Goal: Task Accomplishment & Management: Manage account settings

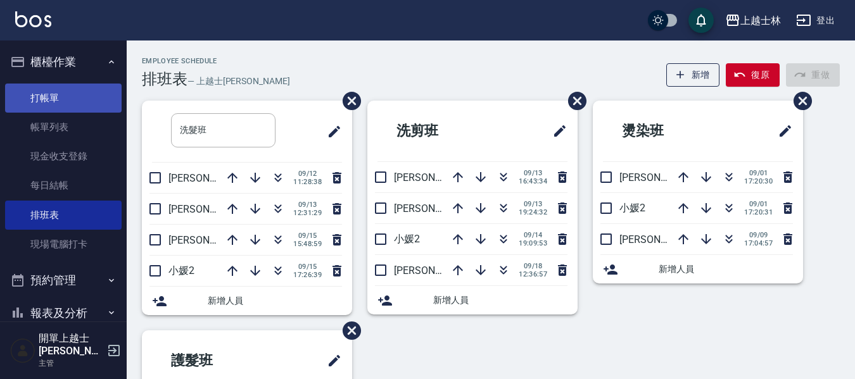
drag, startPoint x: 77, startPoint y: 103, endPoint x: 65, endPoint y: 85, distance: 21.3
click at [77, 103] on link "打帳單" at bounding box center [63, 98] width 116 height 29
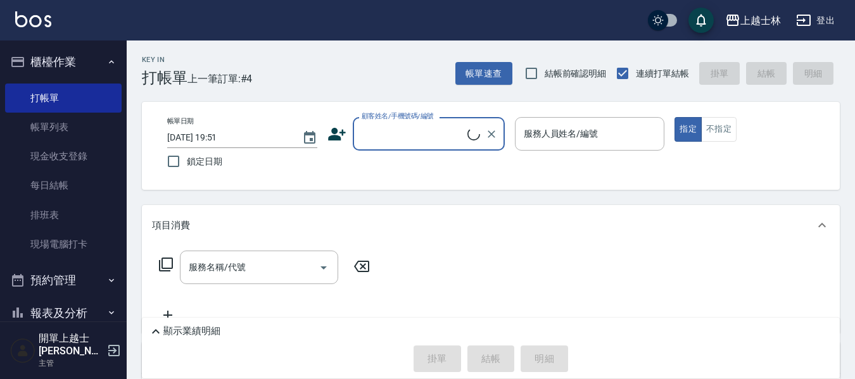
click at [407, 131] on input "顧客姓名/手機號碼/編號" at bounding box center [412, 134] width 109 height 22
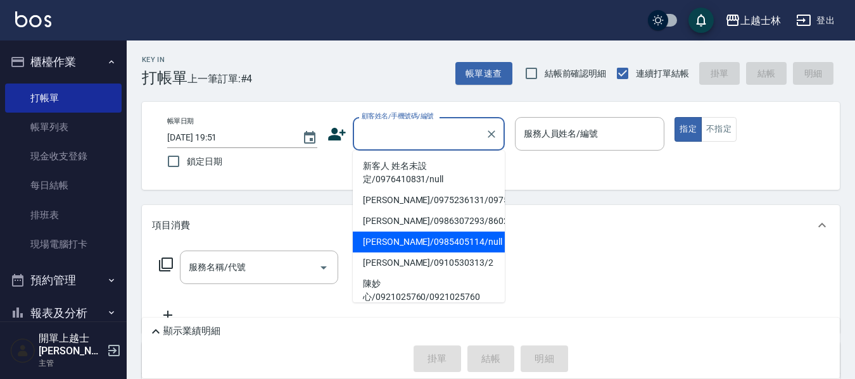
click at [410, 248] on li "[PERSON_NAME]/0985405114/null" at bounding box center [429, 242] width 152 height 21
type input "[PERSON_NAME]/0985405114/null"
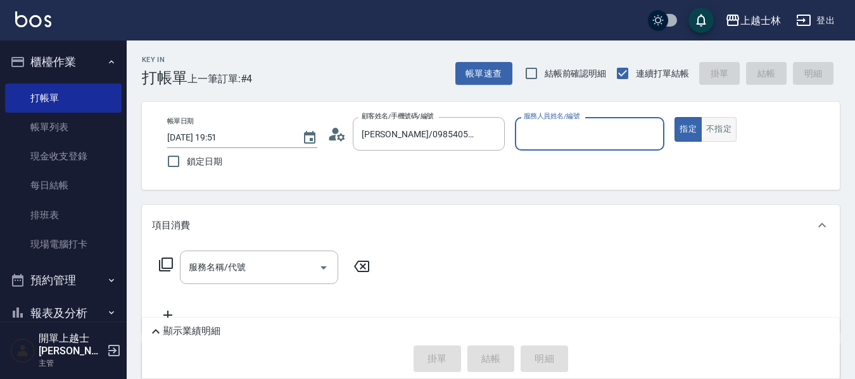
type input "[PERSON_NAME]-8"
click at [253, 257] on input "服務名稱/代號" at bounding box center [249, 267] width 128 height 22
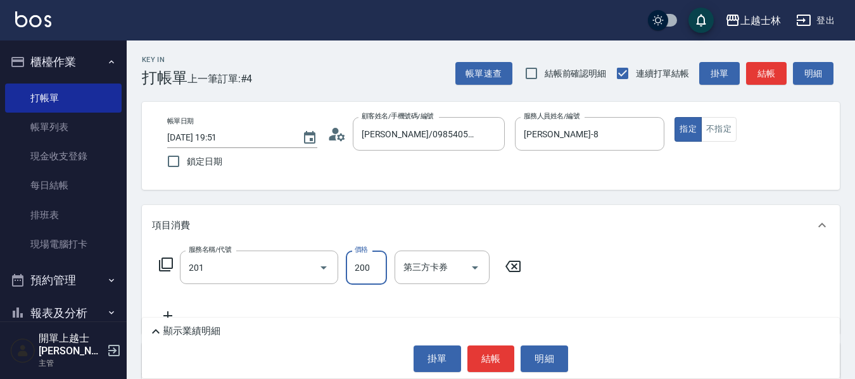
type input "B級單剪(201)"
type input "250"
click at [708, 127] on button "不指定" at bounding box center [718, 129] width 35 height 25
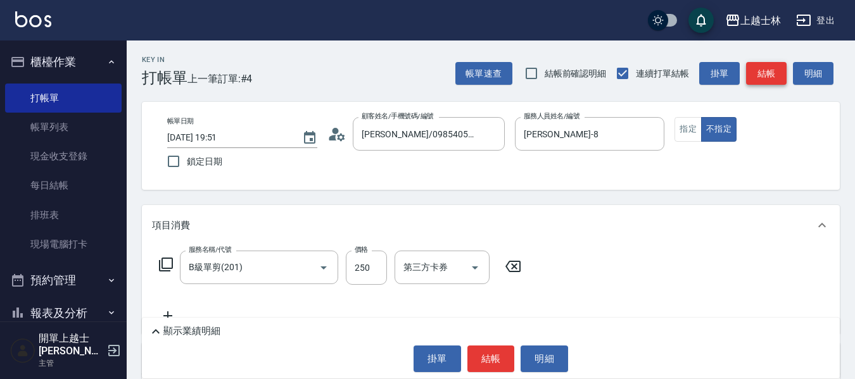
click at [763, 82] on button "結帳" at bounding box center [766, 73] width 41 height 23
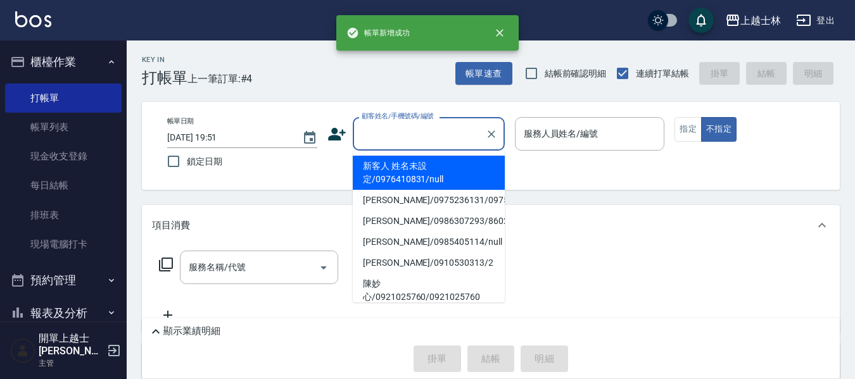
click at [399, 134] on input "顧客姓名/手機號碼/編號" at bounding box center [419, 134] width 122 height 22
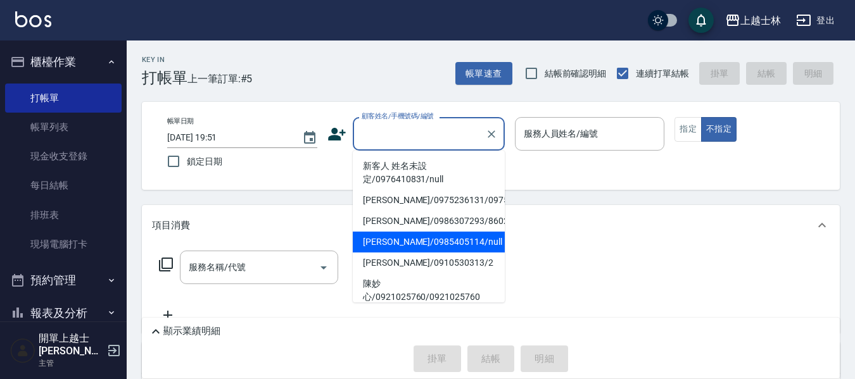
click at [411, 250] on li "[PERSON_NAME]/0985405114/null" at bounding box center [429, 242] width 152 height 21
type input "[PERSON_NAME]/0985405114/null"
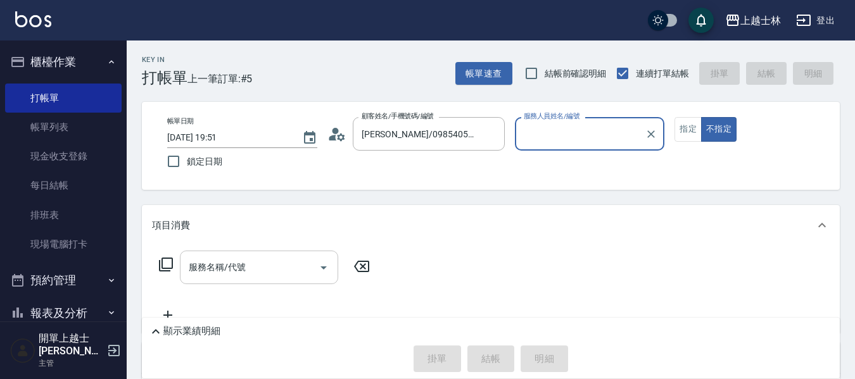
type input "[PERSON_NAME]-8"
click at [198, 270] on div "服務名稱/代號 服務名稱/代號" at bounding box center [259, 268] width 158 height 34
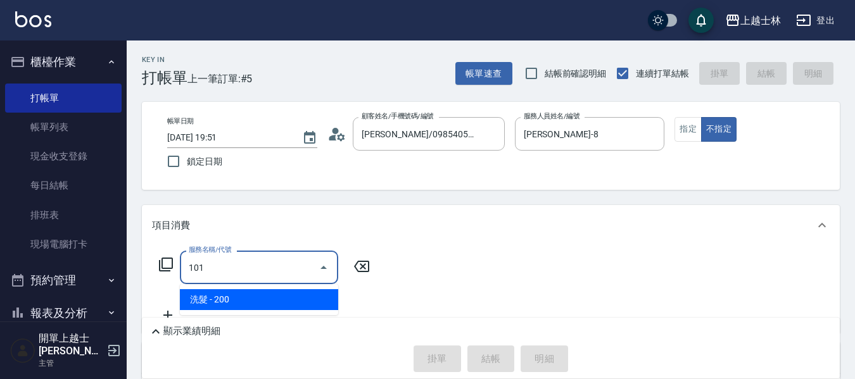
type input "洗髮(101)"
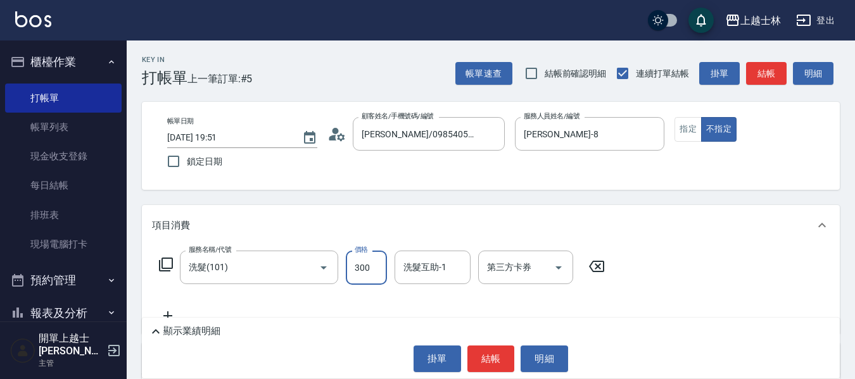
type input "300"
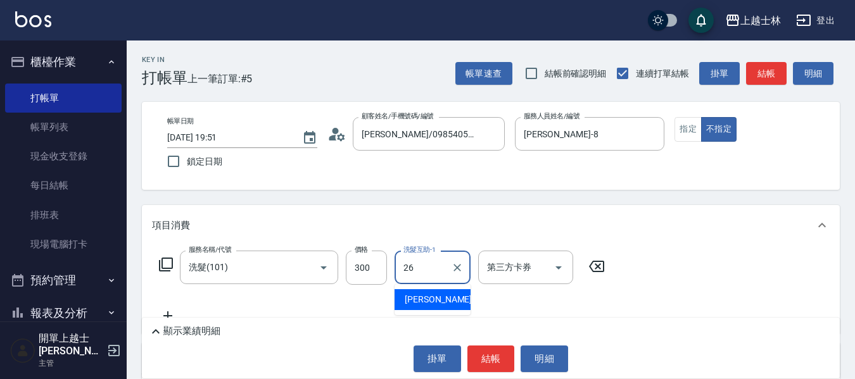
type input "小葉-26"
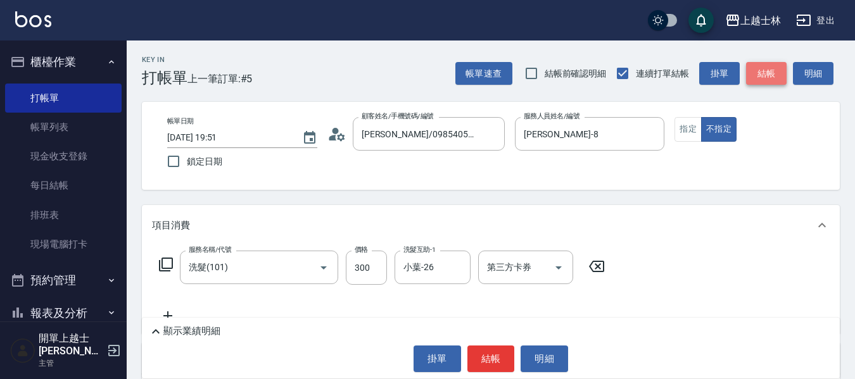
click at [750, 69] on button "結帳" at bounding box center [766, 73] width 41 height 23
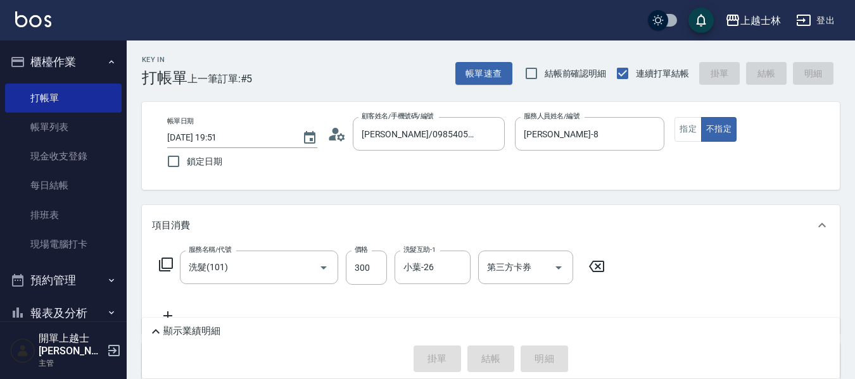
type input "[DATE] 19:52"
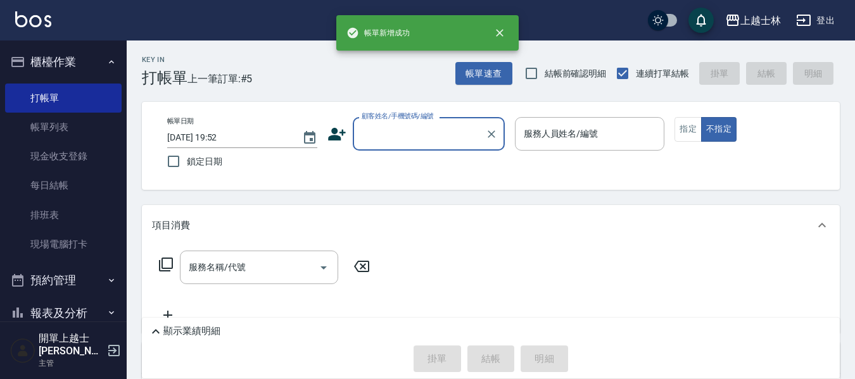
click at [406, 132] on input "顧客姓名/手機號碼/編號" at bounding box center [419, 134] width 122 height 22
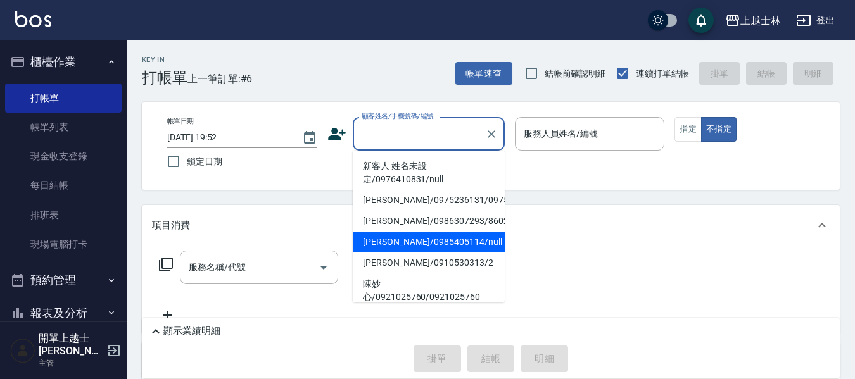
click at [413, 253] on li "[PERSON_NAME]/0985405114/null" at bounding box center [429, 242] width 152 height 21
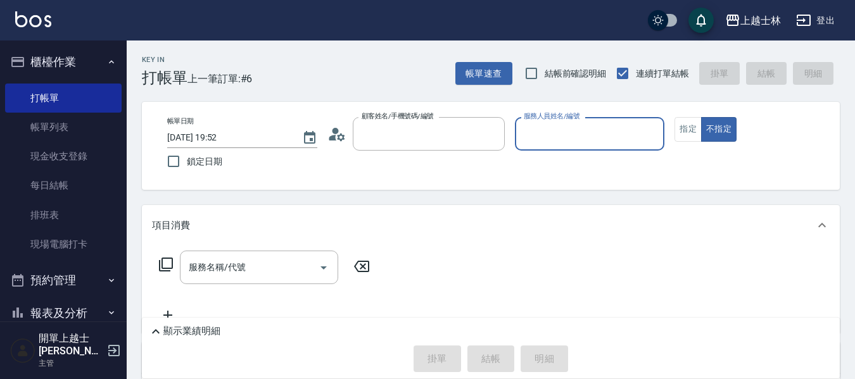
type input "[PERSON_NAME]/0985405114/null"
type input "[PERSON_NAME]-8"
click at [683, 129] on button "指定" at bounding box center [687, 129] width 27 height 25
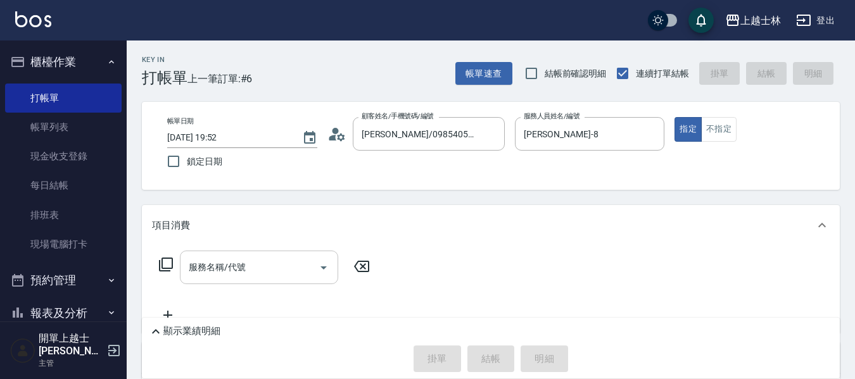
click at [272, 268] on input "服務名稱/代號" at bounding box center [249, 267] width 128 height 22
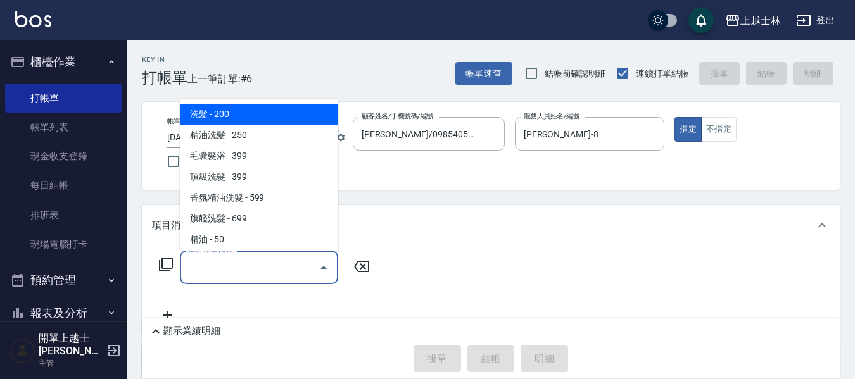
click at [165, 263] on icon at bounding box center [165, 264] width 15 height 15
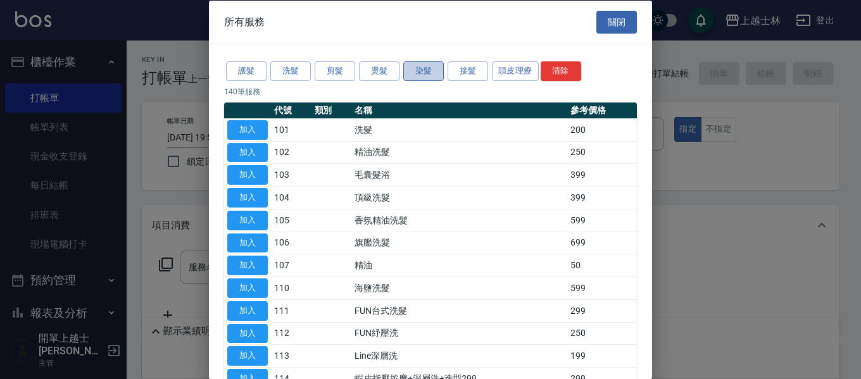
click at [418, 68] on button "染髮" at bounding box center [423, 71] width 41 height 20
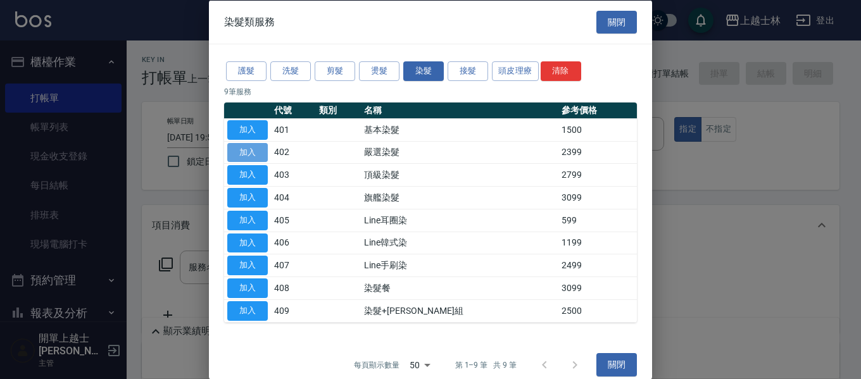
click at [263, 153] on button "加入" at bounding box center [247, 152] width 41 height 20
type input "嚴選染髮(402)"
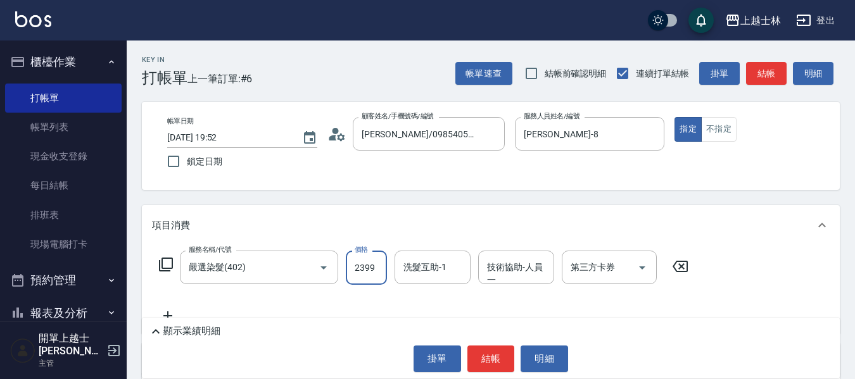
click at [349, 261] on input "2399" at bounding box center [366, 268] width 41 height 34
type input "2800"
click at [769, 81] on button "結帳" at bounding box center [766, 73] width 41 height 23
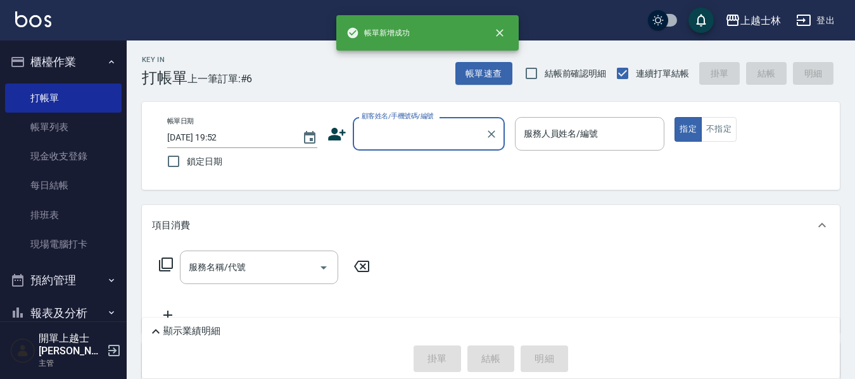
click at [437, 134] on input "顧客姓名/手機號碼/編號" at bounding box center [419, 134] width 122 height 22
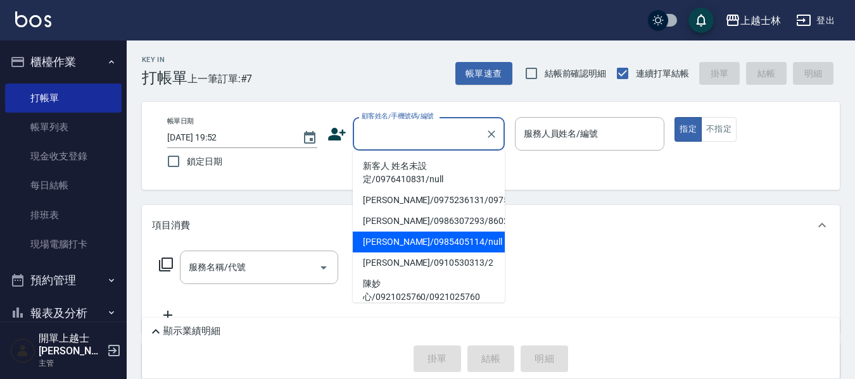
click at [441, 253] on li "[PERSON_NAME]/0985405114/null" at bounding box center [429, 242] width 152 height 21
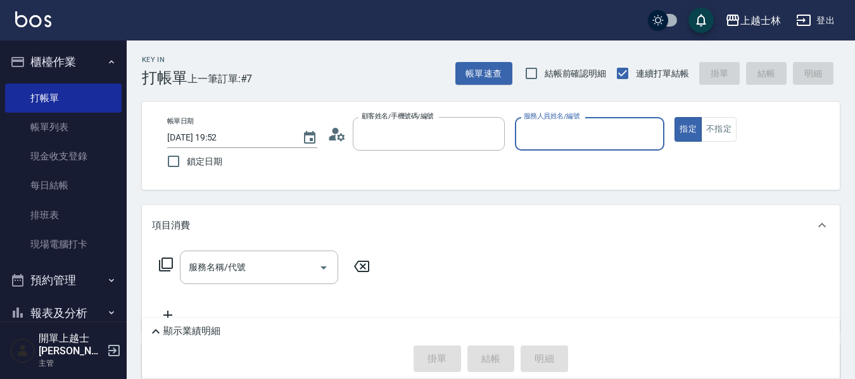
type input "[PERSON_NAME]/0985405114/null"
type input "[PERSON_NAME]-8"
click at [227, 254] on div "服務名稱/代號" at bounding box center [259, 268] width 158 height 34
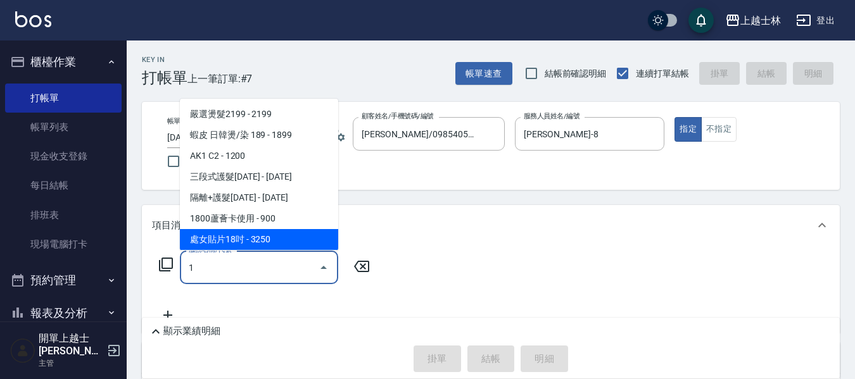
type input "1"
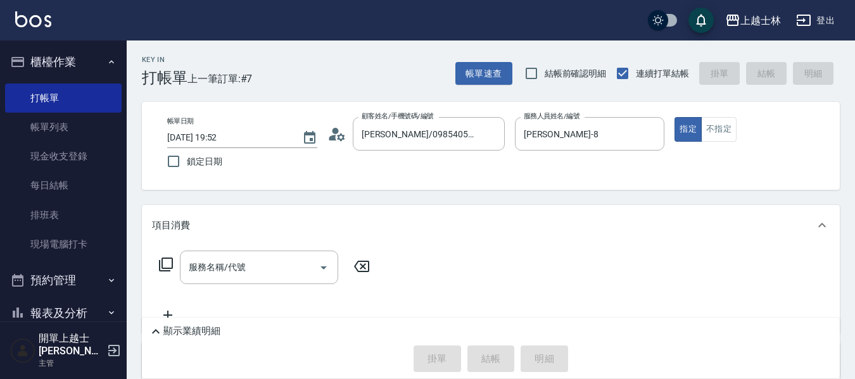
click at [168, 262] on icon at bounding box center [165, 264] width 15 height 15
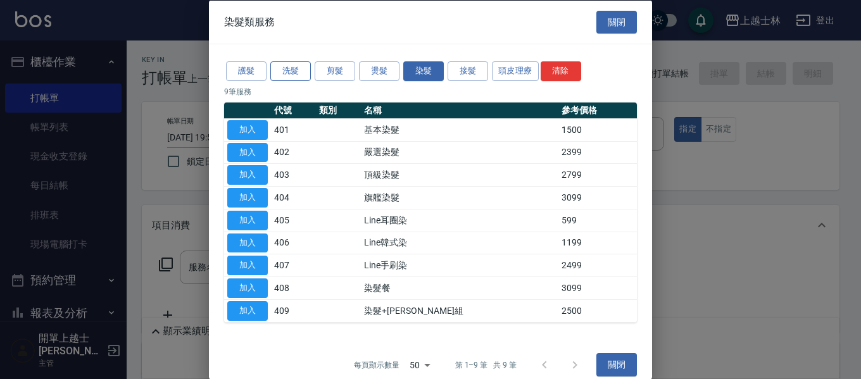
click at [280, 68] on button "洗髮" at bounding box center [290, 71] width 41 height 20
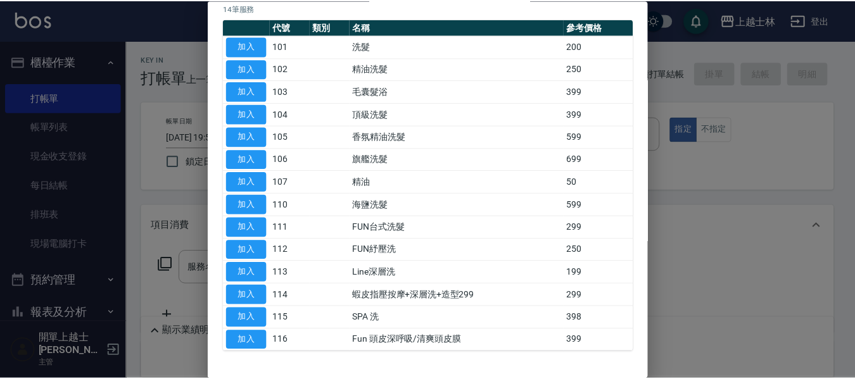
scroll to position [125, 0]
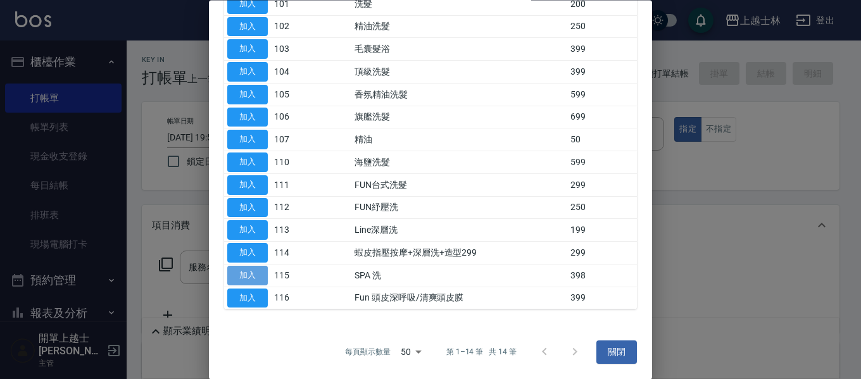
click at [259, 275] on button "加入" at bounding box center [247, 276] width 41 height 20
type input "SPA 洗(115)"
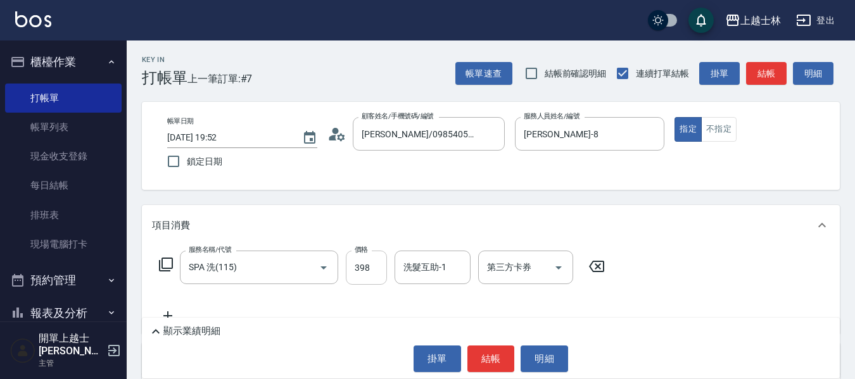
click at [374, 274] on input "398" at bounding box center [366, 268] width 41 height 34
type input "700"
click at [777, 78] on button "結帳" at bounding box center [766, 73] width 41 height 23
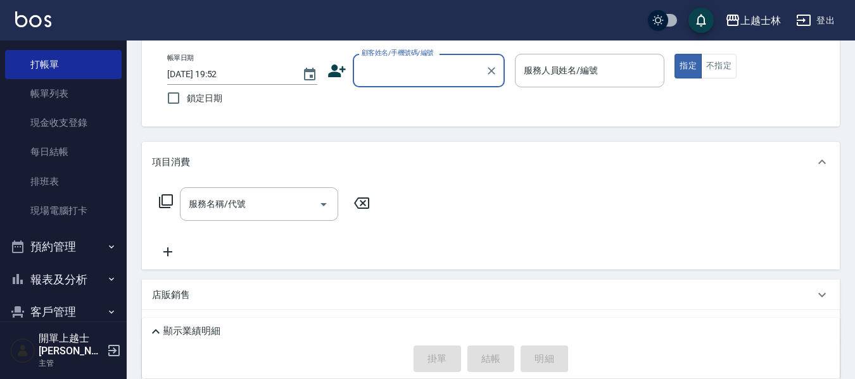
scroll to position [63, 0]
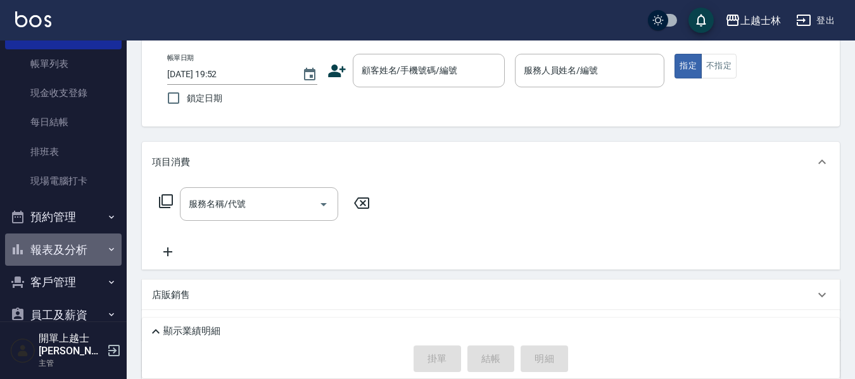
click at [66, 255] on button "報表及分析" at bounding box center [63, 250] width 116 height 33
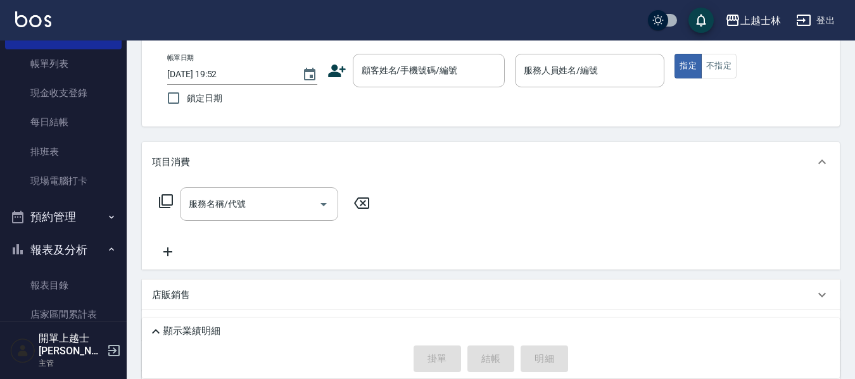
click at [66, 255] on button "報表及分析" at bounding box center [63, 250] width 116 height 33
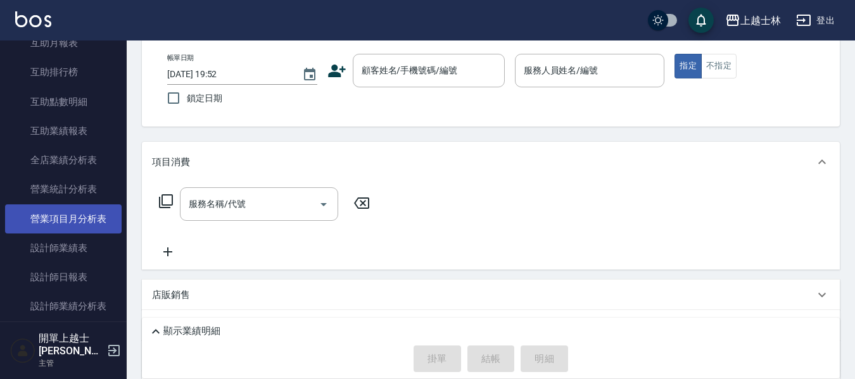
scroll to position [443, 0]
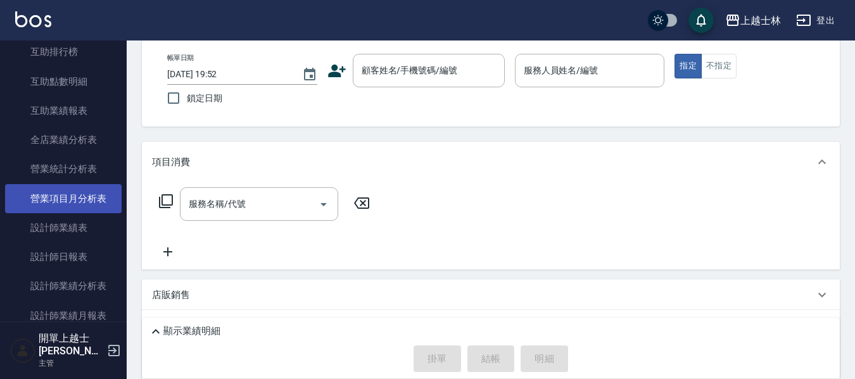
click at [66, 269] on link "設計師日報表" at bounding box center [63, 256] width 116 height 29
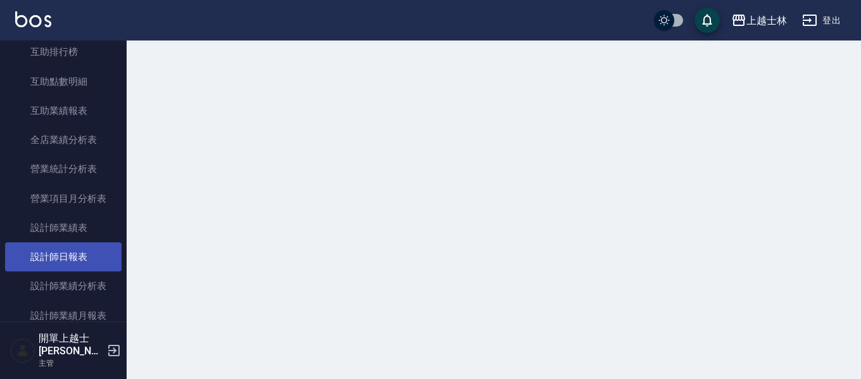
click at [67, 263] on link "設計師日報表" at bounding box center [63, 256] width 116 height 29
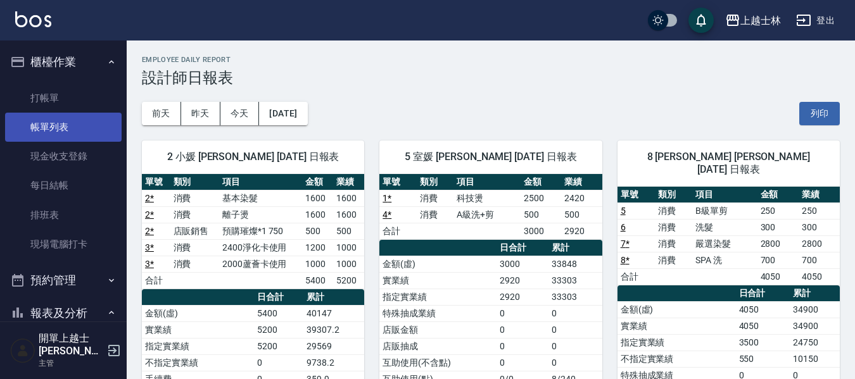
click at [71, 117] on link "帳單列表" at bounding box center [63, 127] width 116 height 29
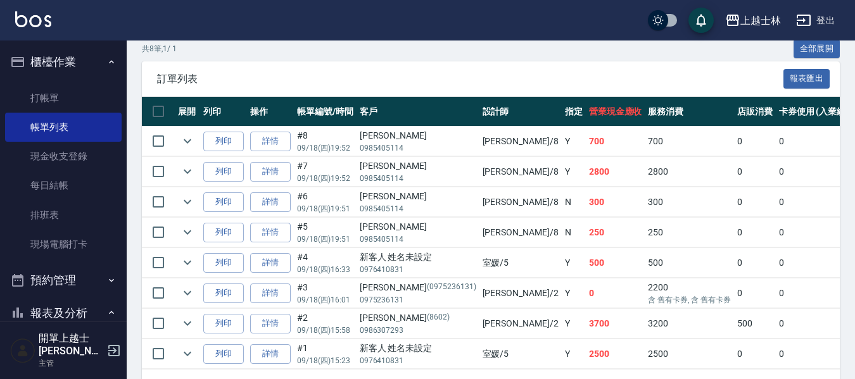
scroll to position [317, 0]
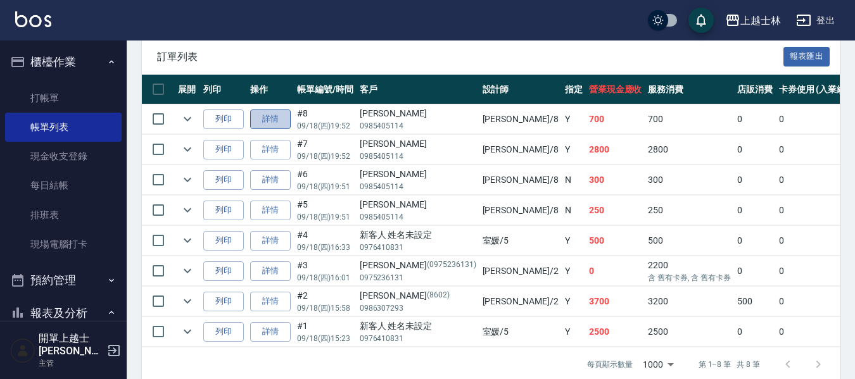
click at [261, 117] on link "詳情" at bounding box center [270, 120] width 41 height 20
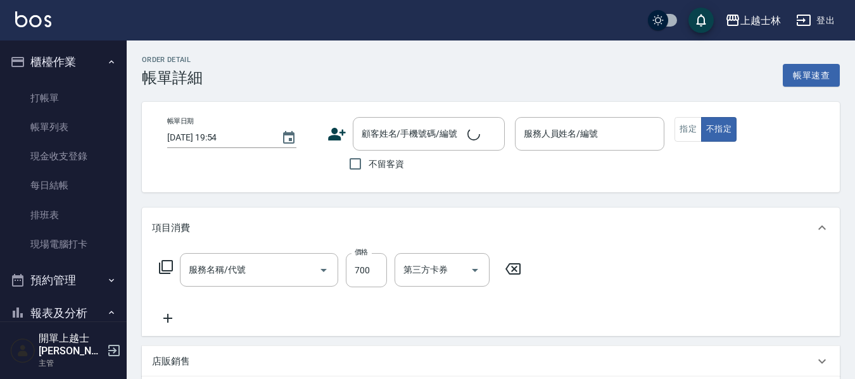
scroll to position [63, 0]
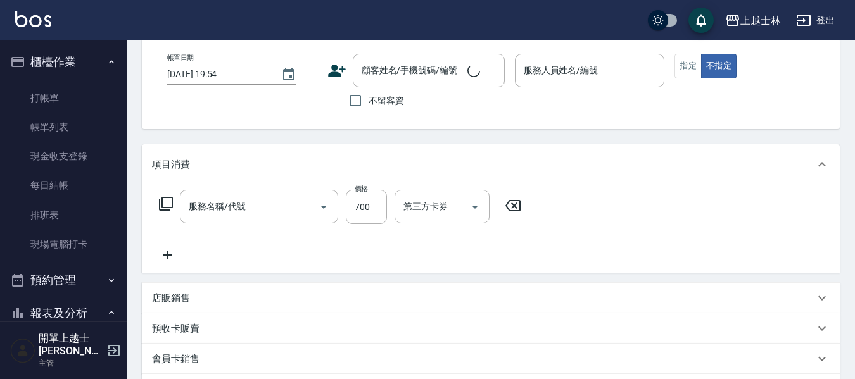
type input "SPA 洗(115)"
click at [170, 300] on p "店販銷售" at bounding box center [171, 298] width 38 height 13
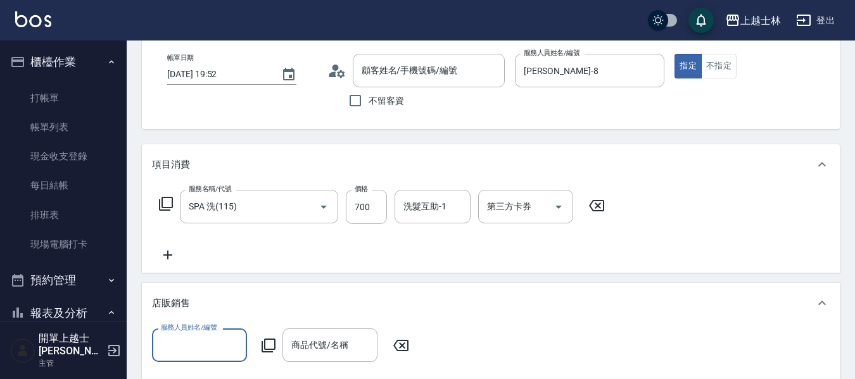
type input "[DATE] 19:52"
type input "[PERSON_NAME]-8"
type input "[PERSON_NAME]/0985405114/null"
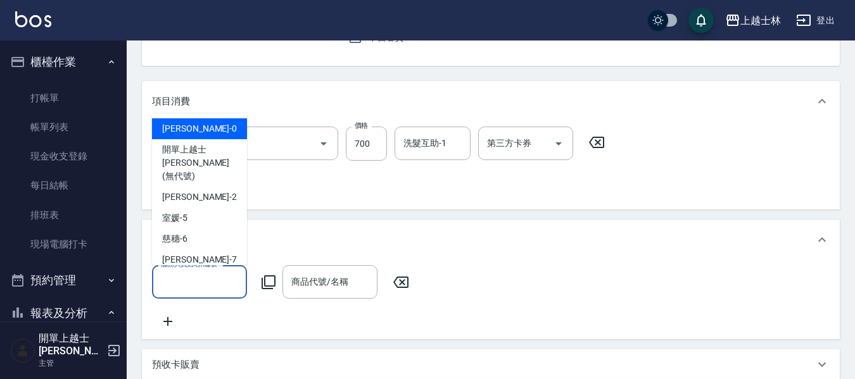
click at [203, 285] on input "服務人員姓名/編號" at bounding box center [200, 282] width 84 height 22
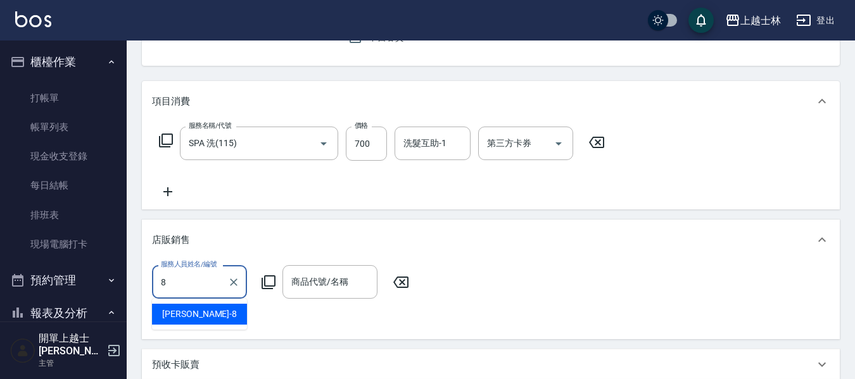
type input "[PERSON_NAME]-8"
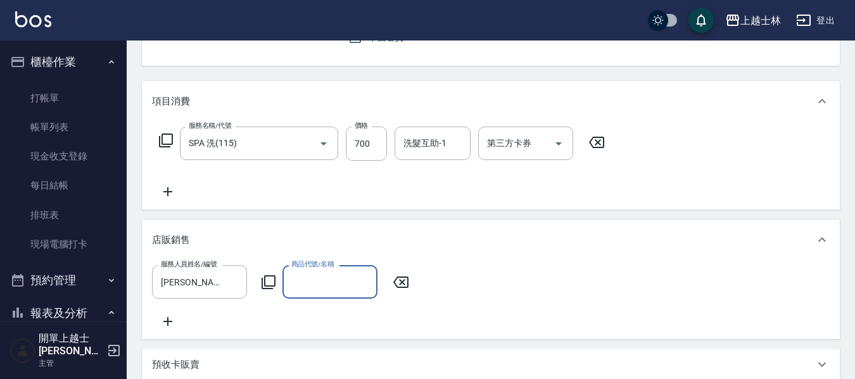
click at [303, 279] on input "商品代號/名稱" at bounding box center [330, 282] width 84 height 22
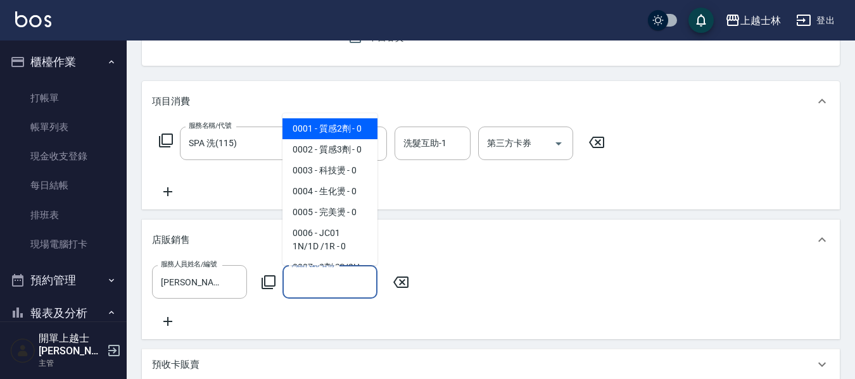
click at [279, 280] on div "服務人員姓名/編號 [PERSON_NAME]-8 服務人員姓名/編號 商品代號/名稱 商品代號/名稱" at bounding box center [284, 282] width 265 height 34
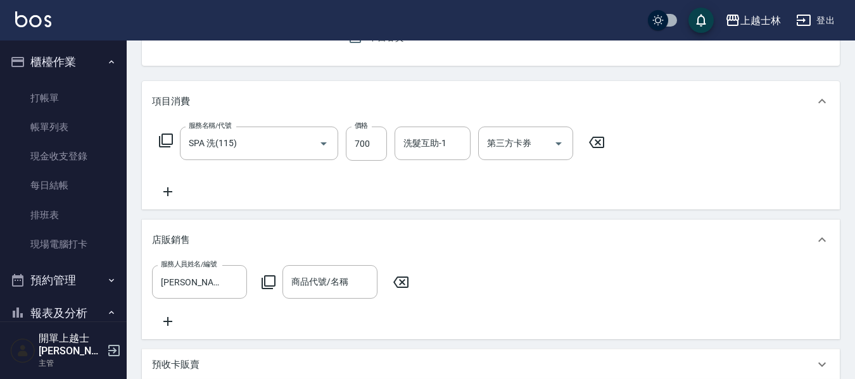
click at [272, 280] on icon at bounding box center [268, 282] width 15 height 15
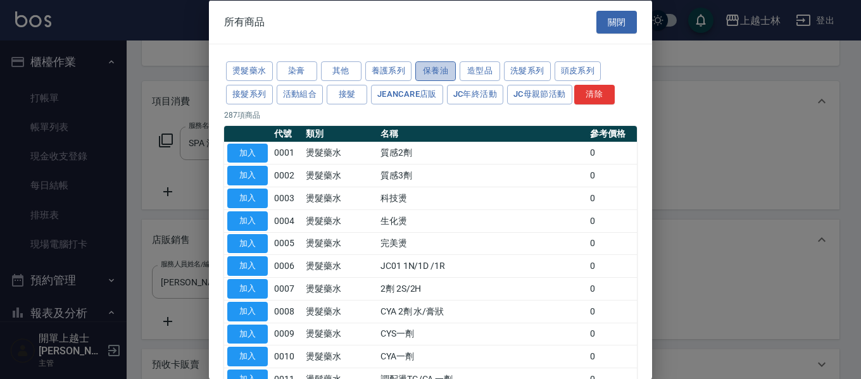
click at [422, 68] on button "保養油" at bounding box center [435, 71] width 41 height 20
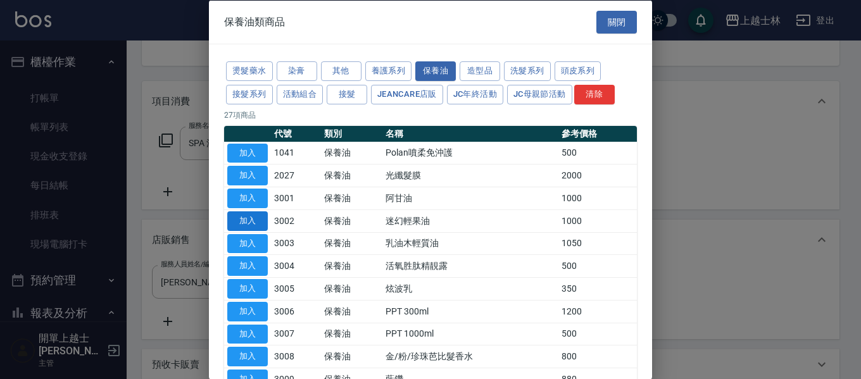
click at [261, 222] on button "加入" at bounding box center [247, 221] width 41 height 20
type input "迷幻輕果油"
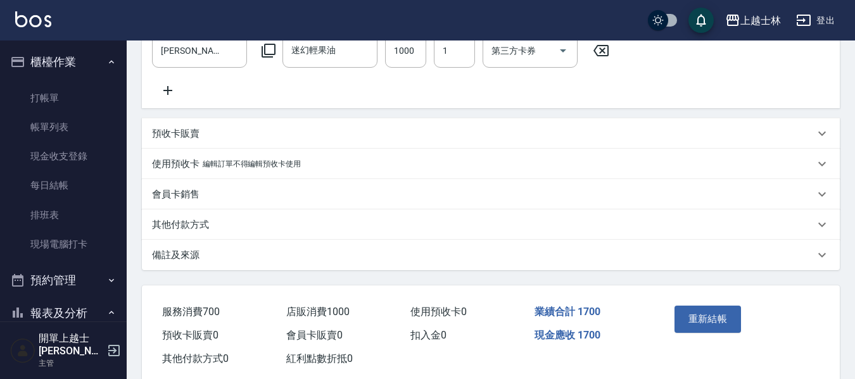
scroll to position [380, 0]
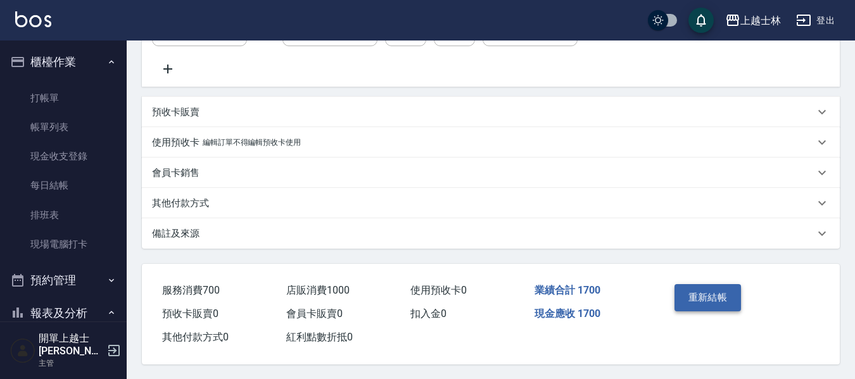
click at [719, 311] on button "重新結帳" at bounding box center [707, 297] width 67 height 27
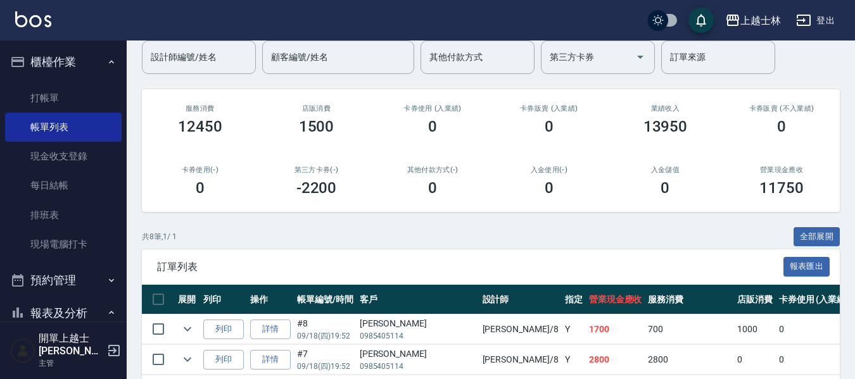
scroll to position [127, 0]
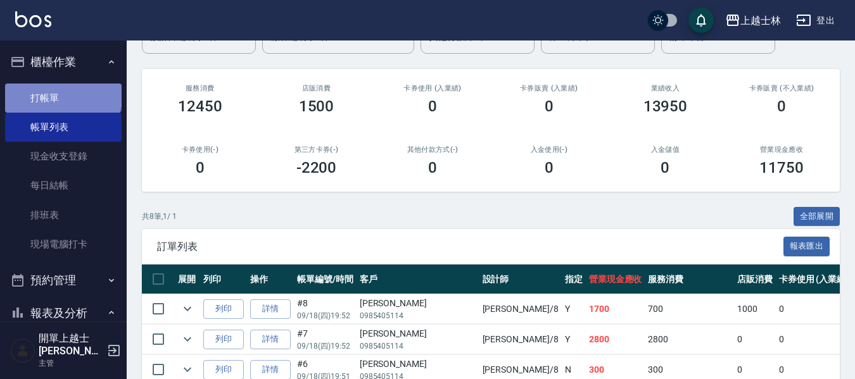
click at [62, 94] on link "打帳單" at bounding box center [63, 98] width 116 height 29
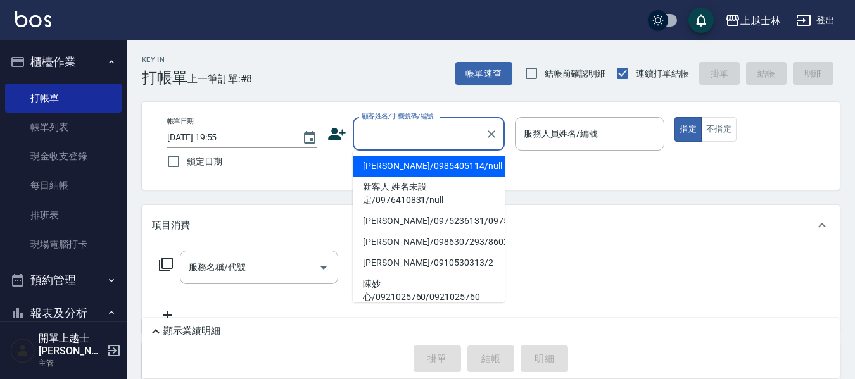
click at [397, 135] on input "顧客姓名/手機號碼/編號" at bounding box center [419, 134] width 122 height 22
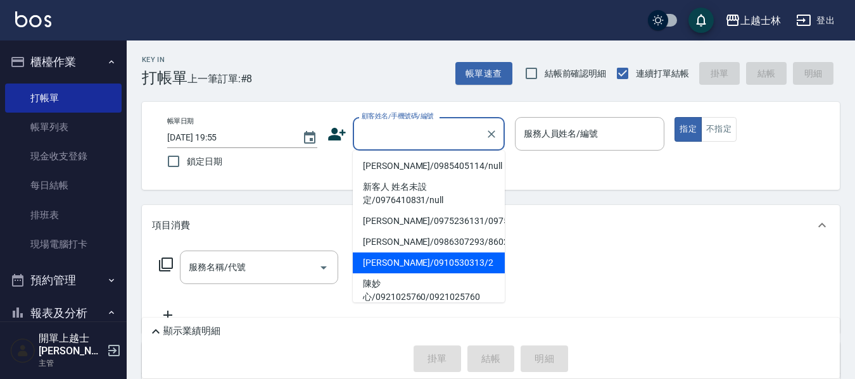
click at [405, 272] on li "[PERSON_NAME]/0910530313/2" at bounding box center [429, 263] width 152 height 21
type input "[PERSON_NAME]/0910530313/2"
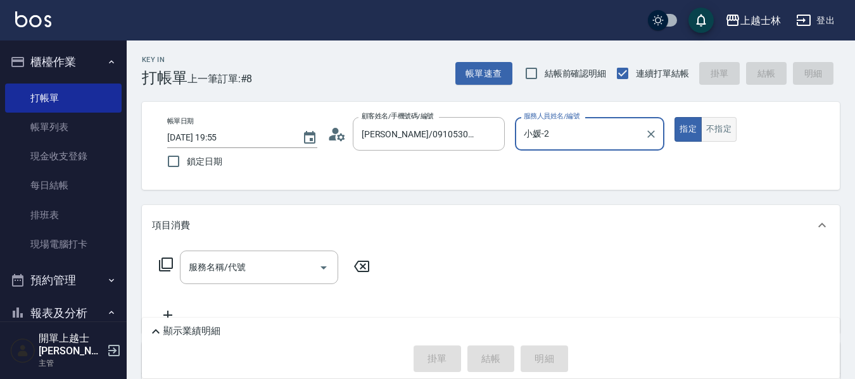
type input "小媛-2"
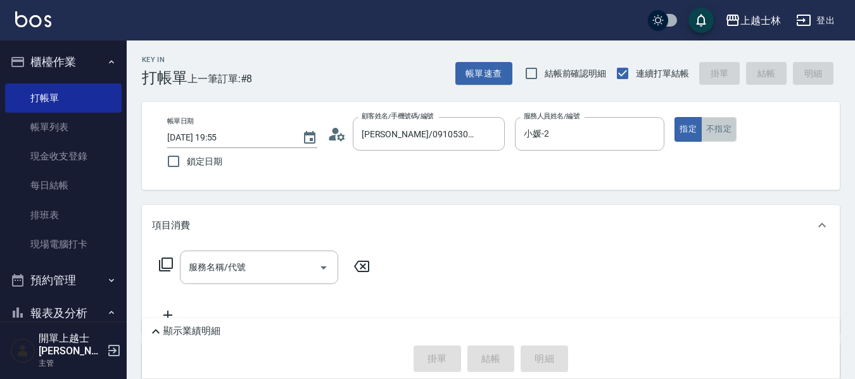
click at [724, 130] on button "不指定" at bounding box center [718, 129] width 35 height 25
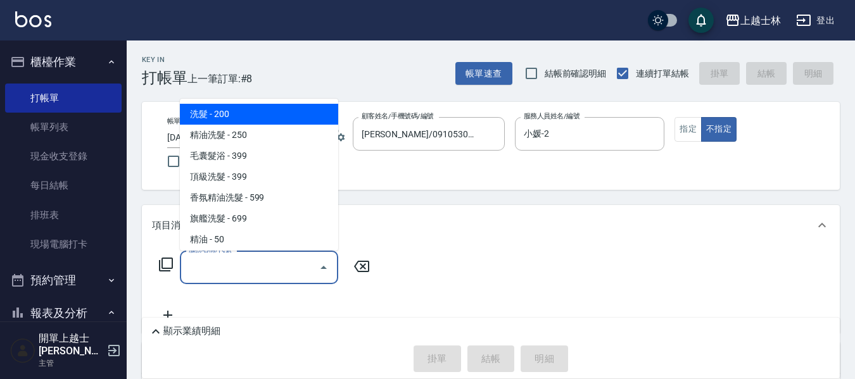
click at [248, 275] on input "服務名稱/代號" at bounding box center [249, 267] width 128 height 22
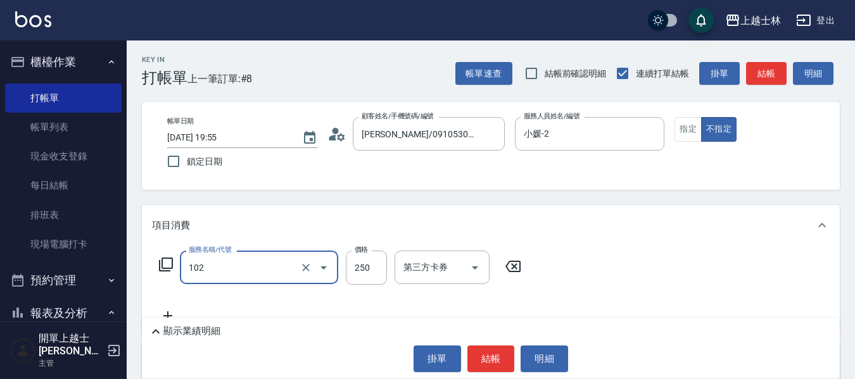
type input "精油洗髮(102)"
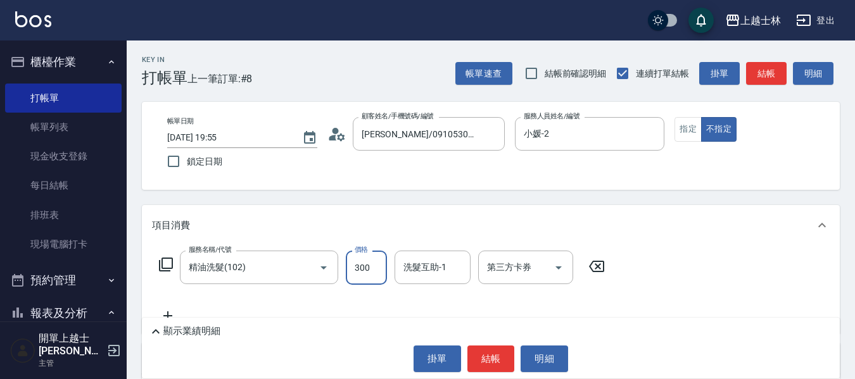
type input "300"
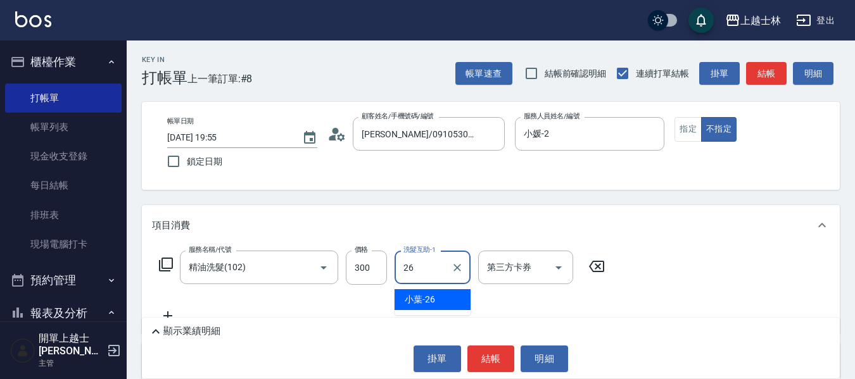
type input "小葉-26"
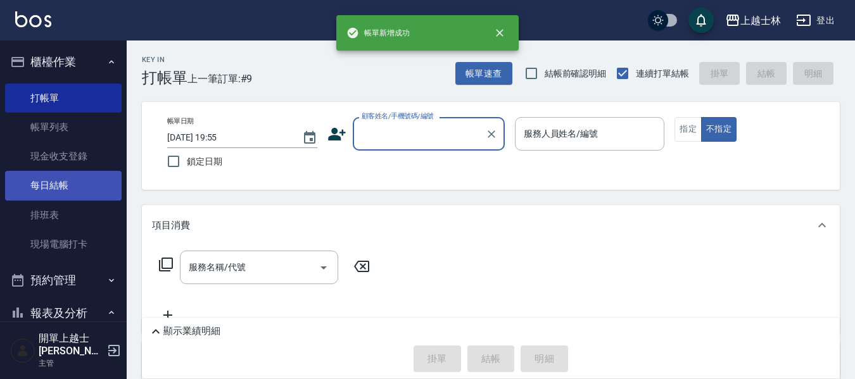
click at [73, 189] on link "每日結帳" at bounding box center [63, 185] width 116 height 29
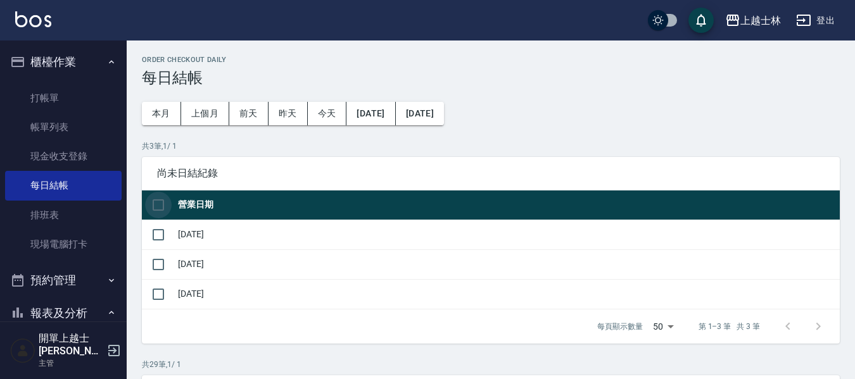
click at [154, 203] on input "checkbox" at bounding box center [158, 205] width 27 height 27
checkbox input "true"
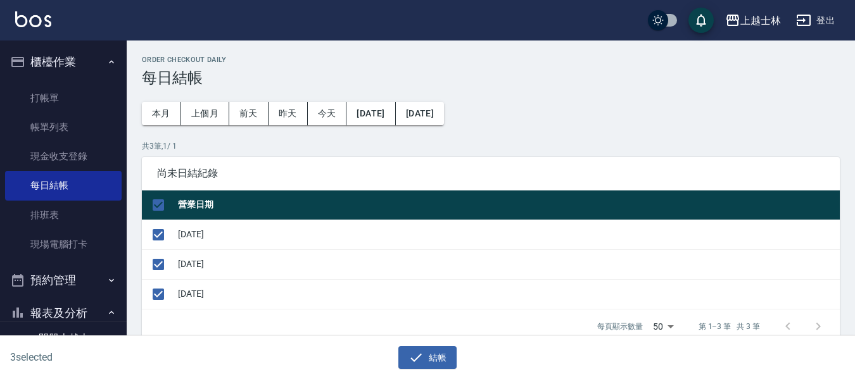
click at [434, 342] on div "結帳" at bounding box center [422, 353] width 422 height 34
click at [416, 360] on icon "button" at bounding box center [415, 357] width 11 height 8
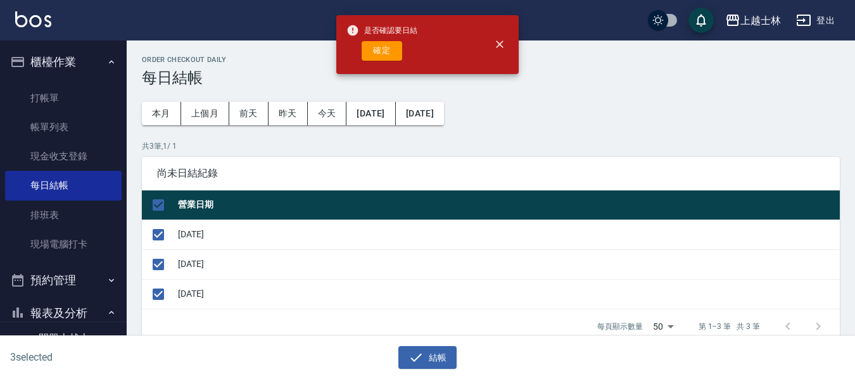
click at [394, 63] on div "是否確認要日結 確定" at bounding box center [381, 44] width 71 height 51
click at [383, 57] on button "確定" at bounding box center [381, 51] width 41 height 20
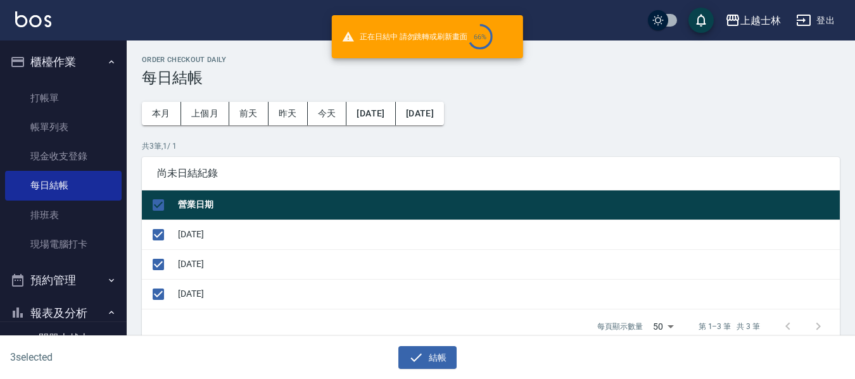
checkbox input "false"
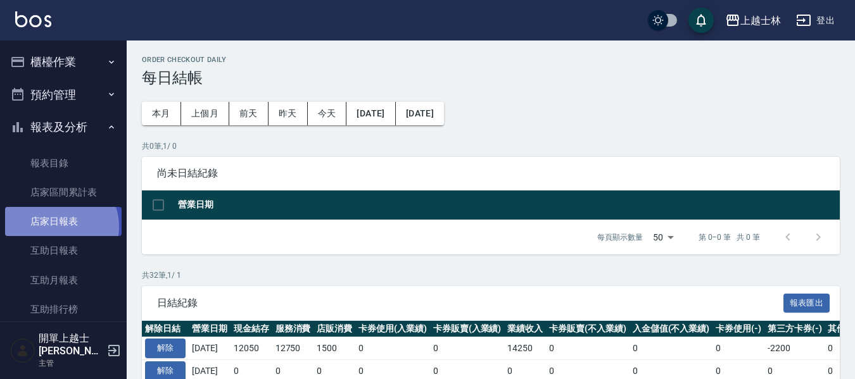
click at [56, 227] on link "店家日報表" at bounding box center [63, 221] width 116 height 29
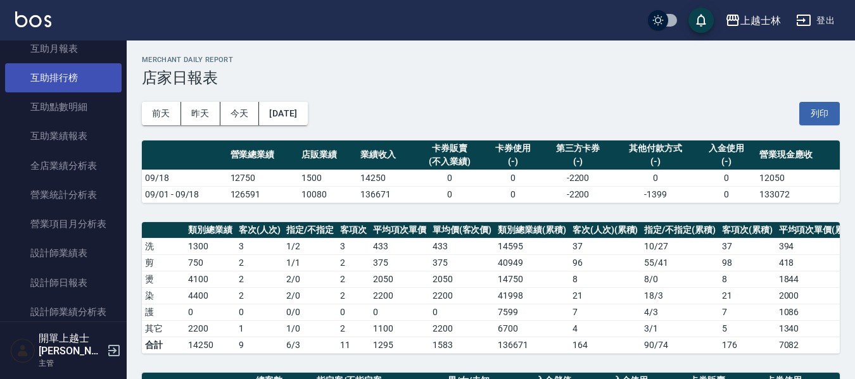
scroll to position [253, 0]
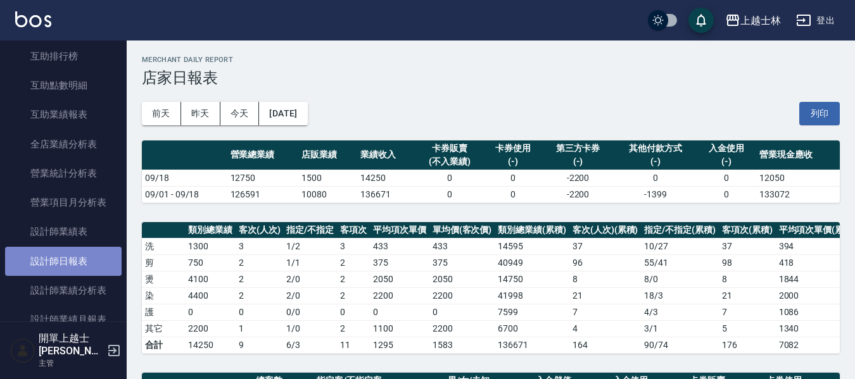
click at [77, 259] on link "設計師日報表" at bounding box center [63, 261] width 116 height 29
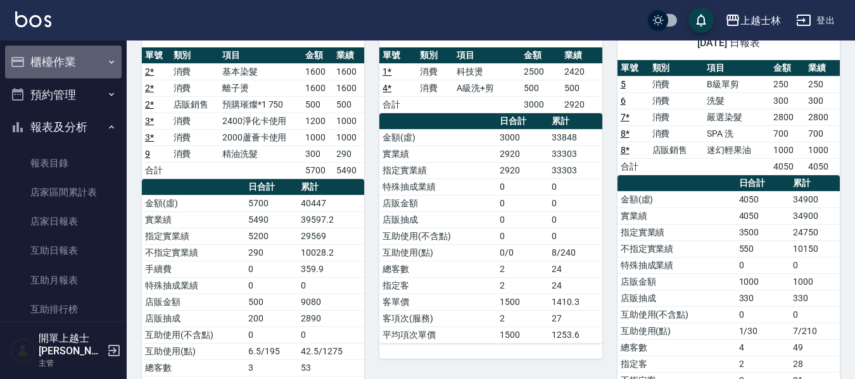
click at [69, 63] on button "櫃檯作業" at bounding box center [63, 62] width 116 height 33
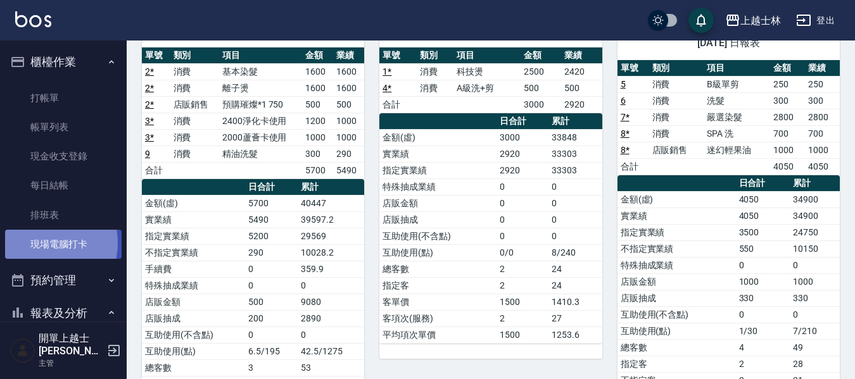
click at [40, 243] on link "現場電腦打卡" at bounding box center [63, 244] width 116 height 29
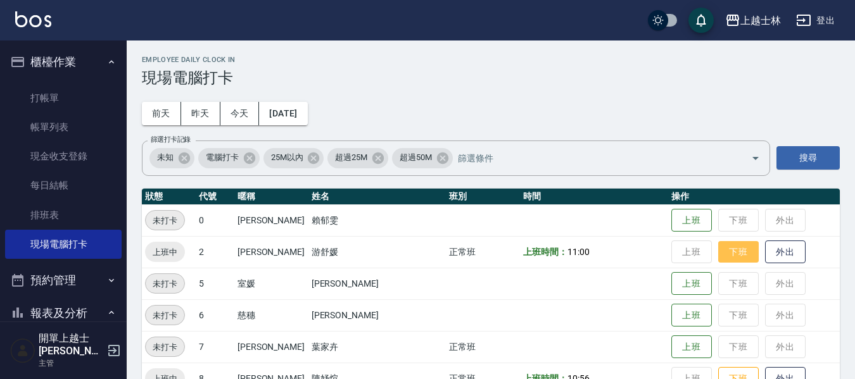
click at [718, 249] on button "下班" at bounding box center [738, 252] width 41 height 22
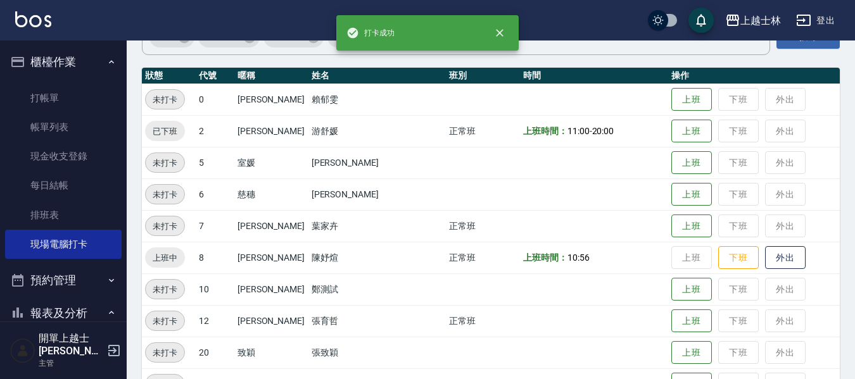
scroll to position [127, 0]
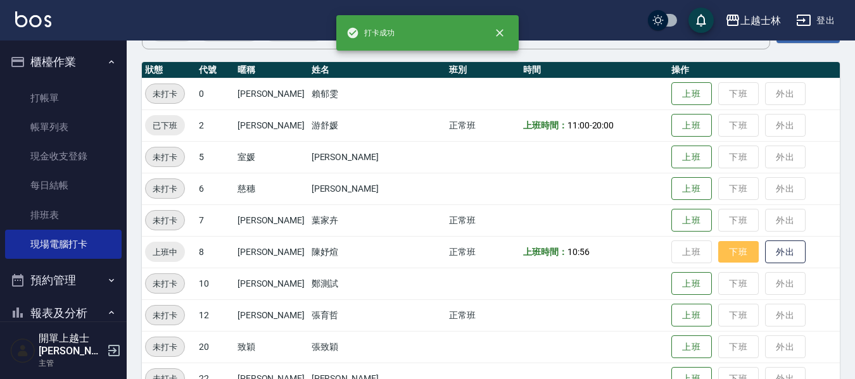
click at [718, 248] on button "下班" at bounding box center [738, 252] width 41 height 22
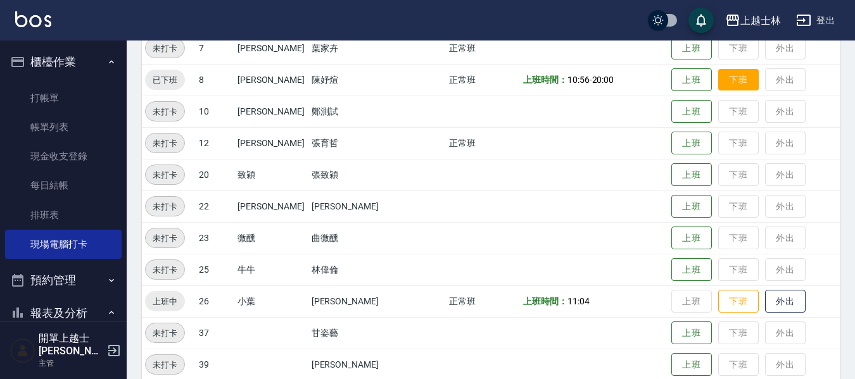
scroll to position [317, 0]
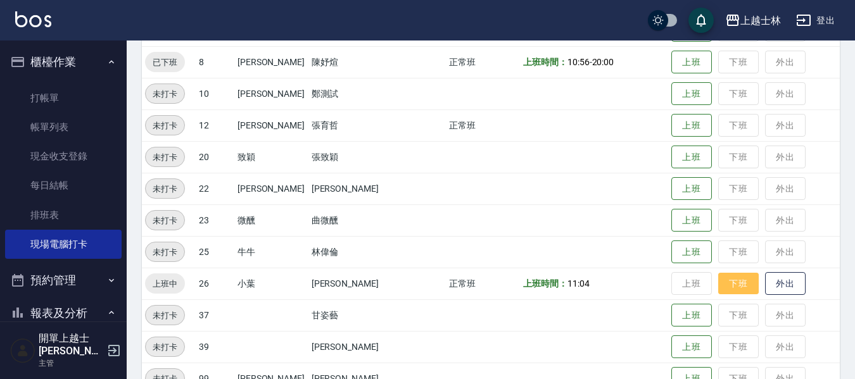
click at [718, 276] on button "下班" at bounding box center [738, 284] width 41 height 22
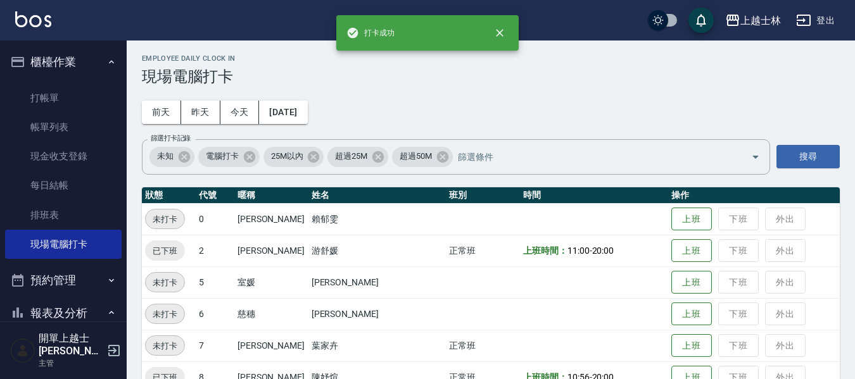
scroll to position [0, 0]
